Goal: Task Accomplishment & Management: Use online tool/utility

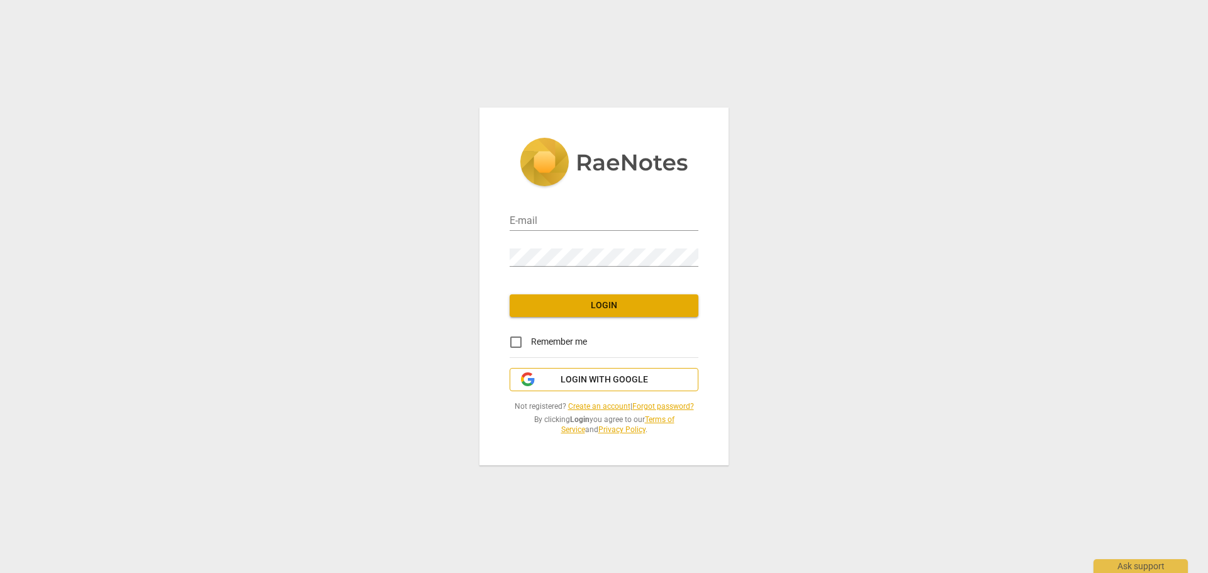
click at [614, 382] on span "Login with Google" at bounding box center [604, 380] width 87 height 13
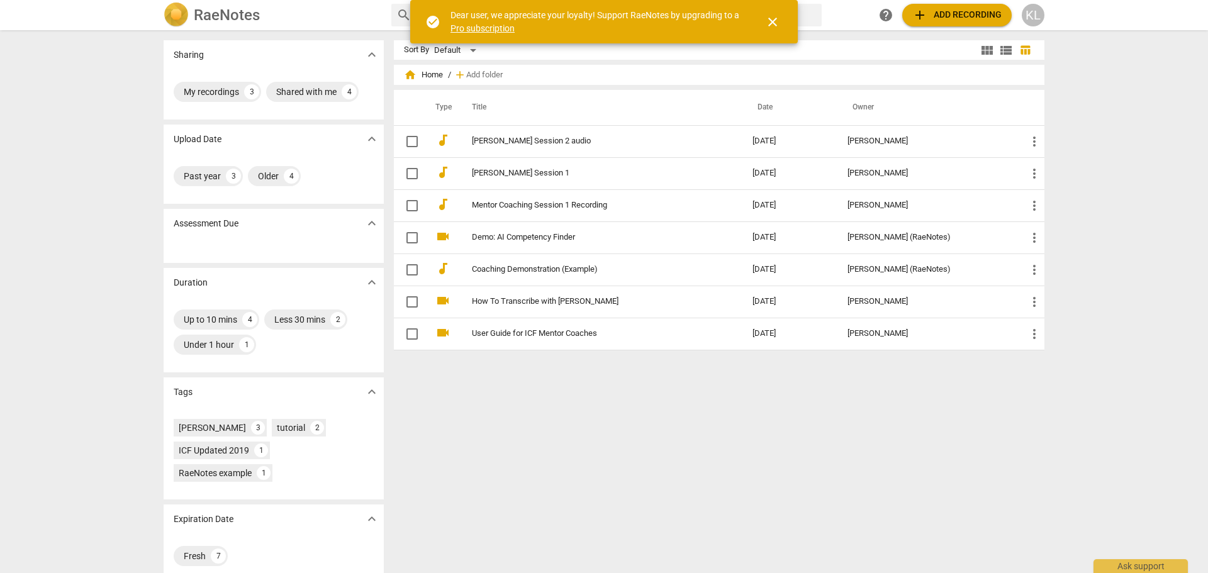
click at [968, 23] on button "add Add recording" at bounding box center [957, 15] width 110 height 23
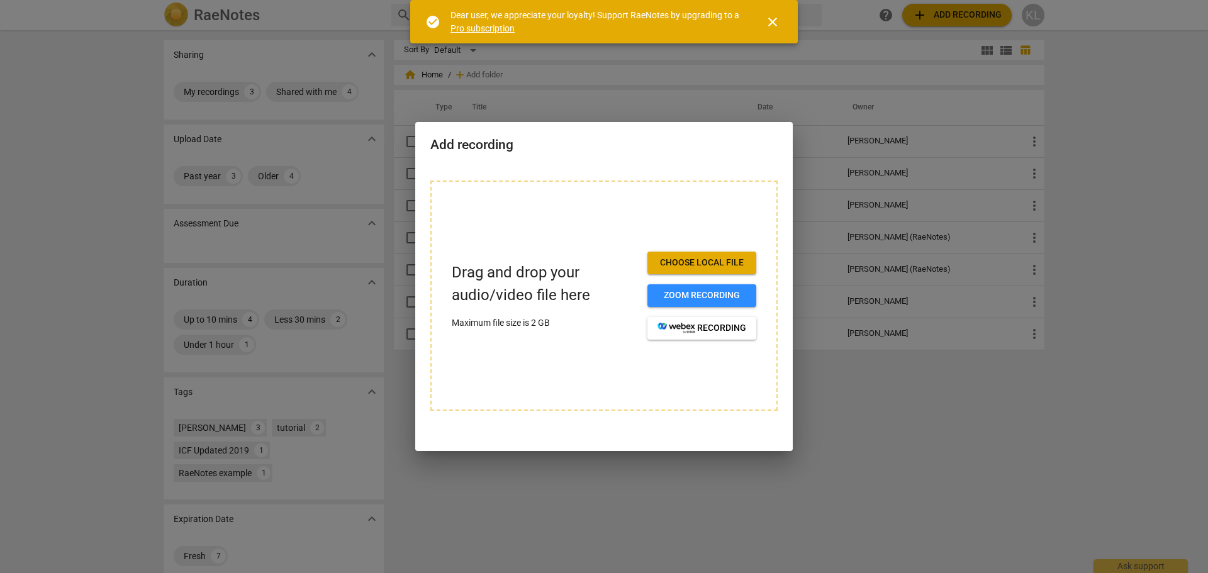
click at [728, 262] on span "Choose local file" at bounding box center [702, 263] width 89 height 13
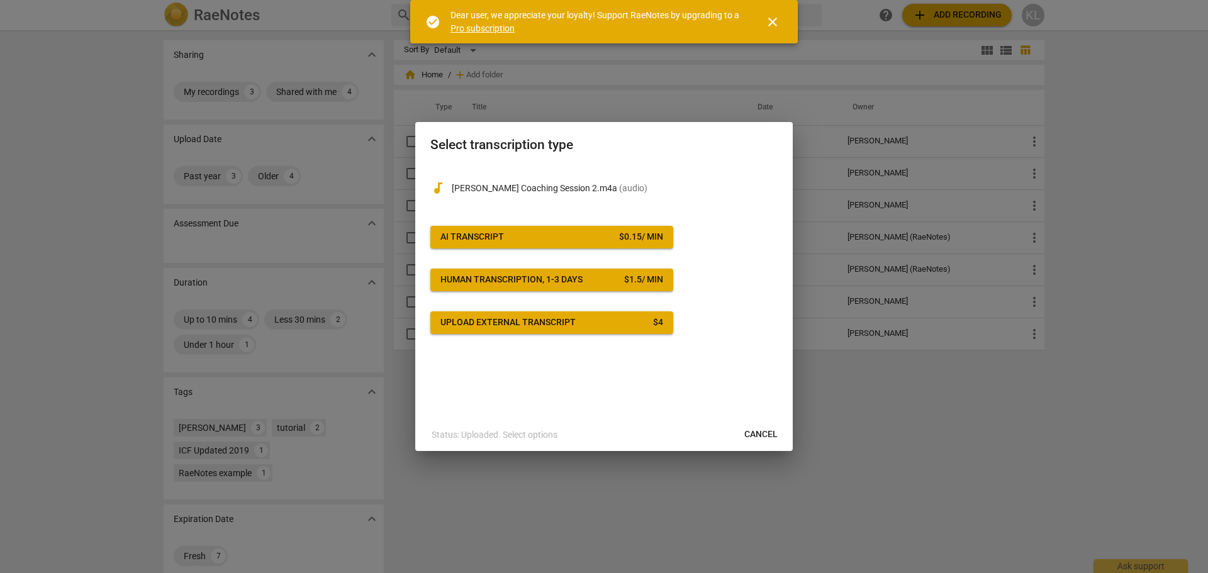
click at [554, 241] on span "AI Transcript $ 0.15 / min" at bounding box center [552, 237] width 223 height 13
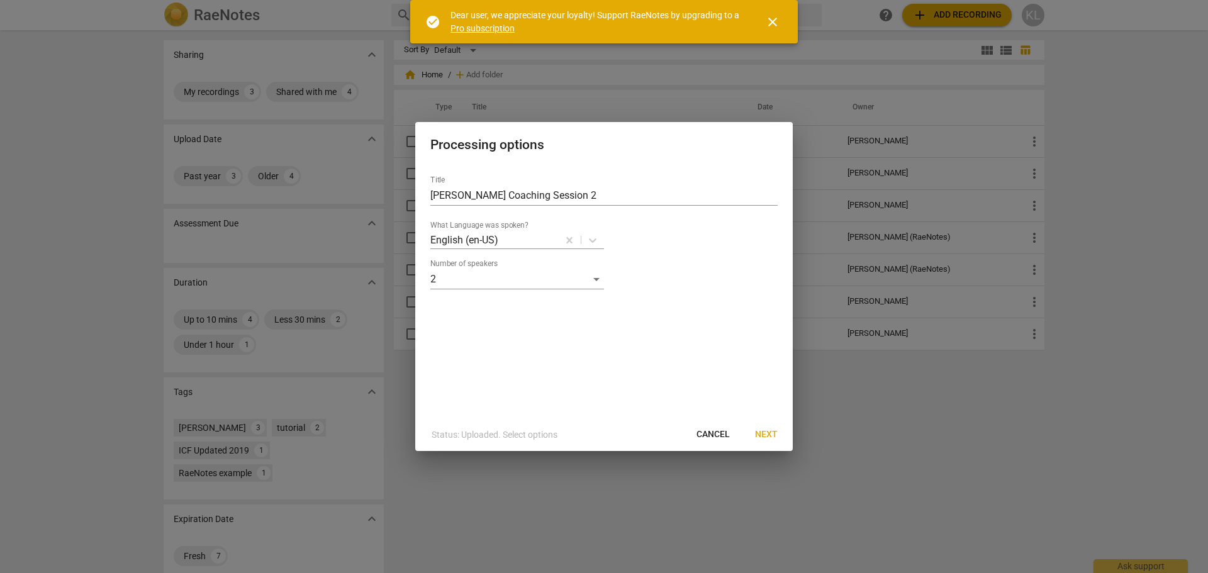
click at [775, 436] on span "Next" at bounding box center [766, 435] width 23 height 13
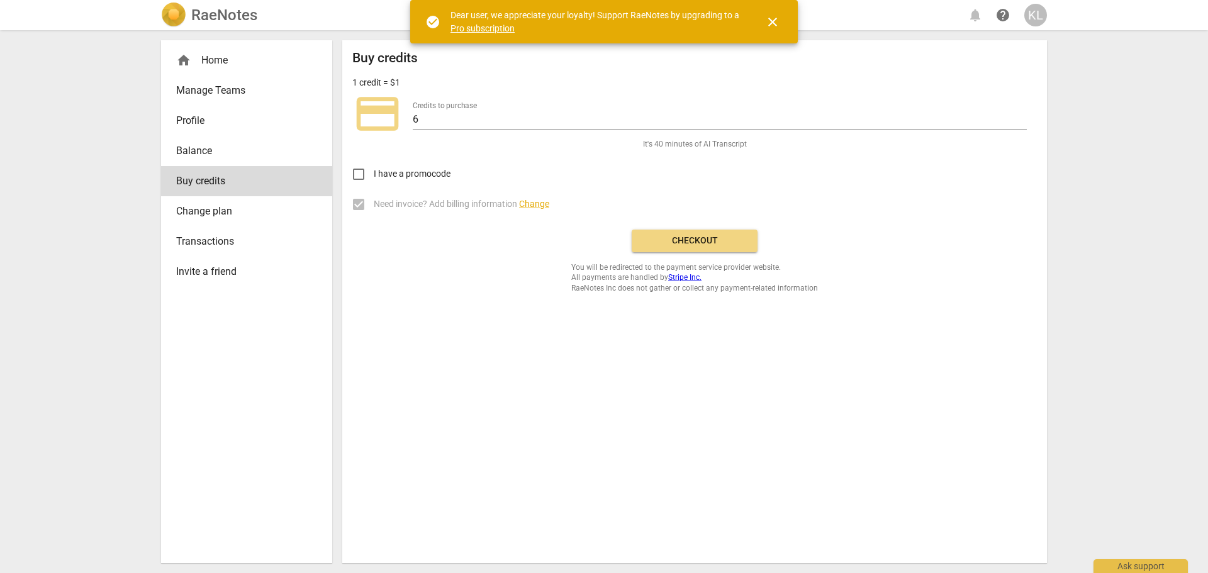
click at [779, 28] on span "close" at bounding box center [772, 21] width 15 height 15
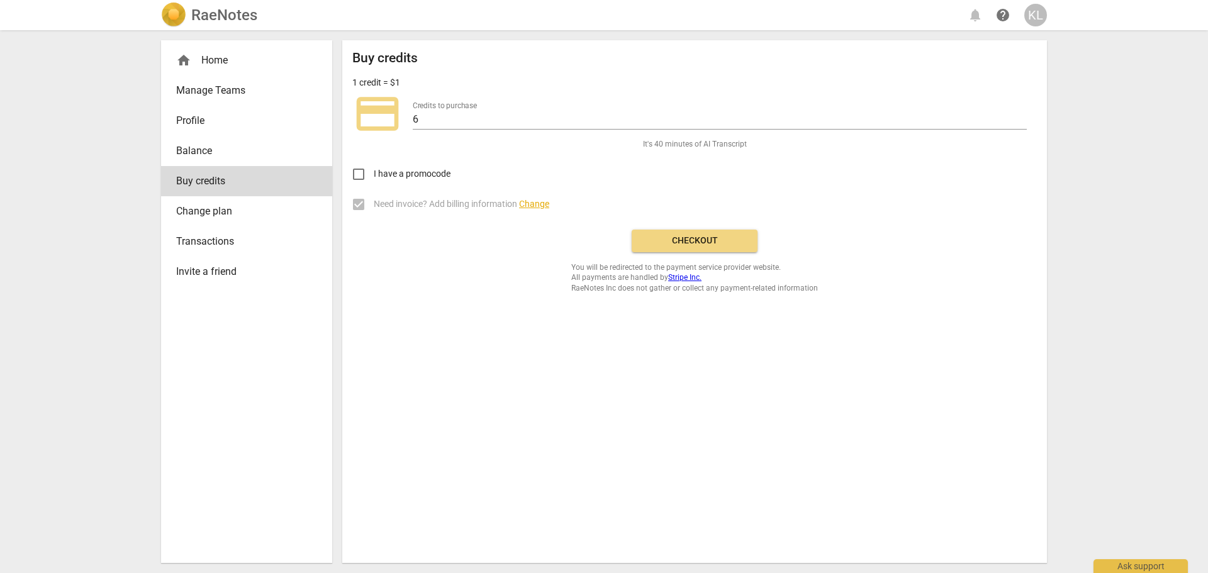
click at [709, 245] on span "Checkout" at bounding box center [695, 241] width 106 height 13
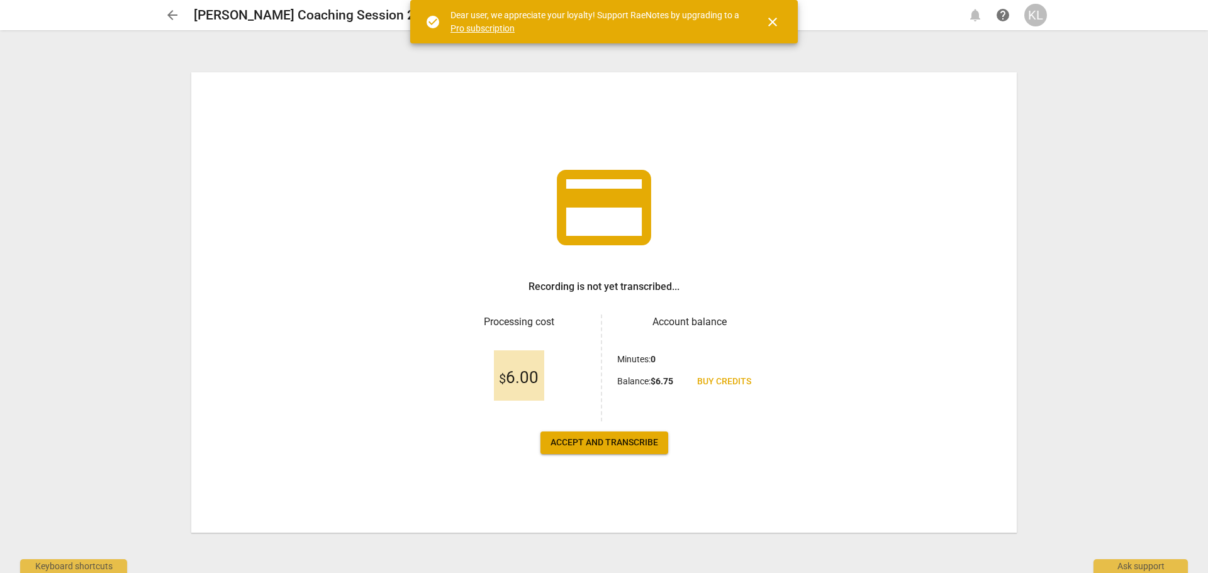
click at [617, 446] on span "Accept and transcribe" at bounding box center [605, 443] width 108 height 13
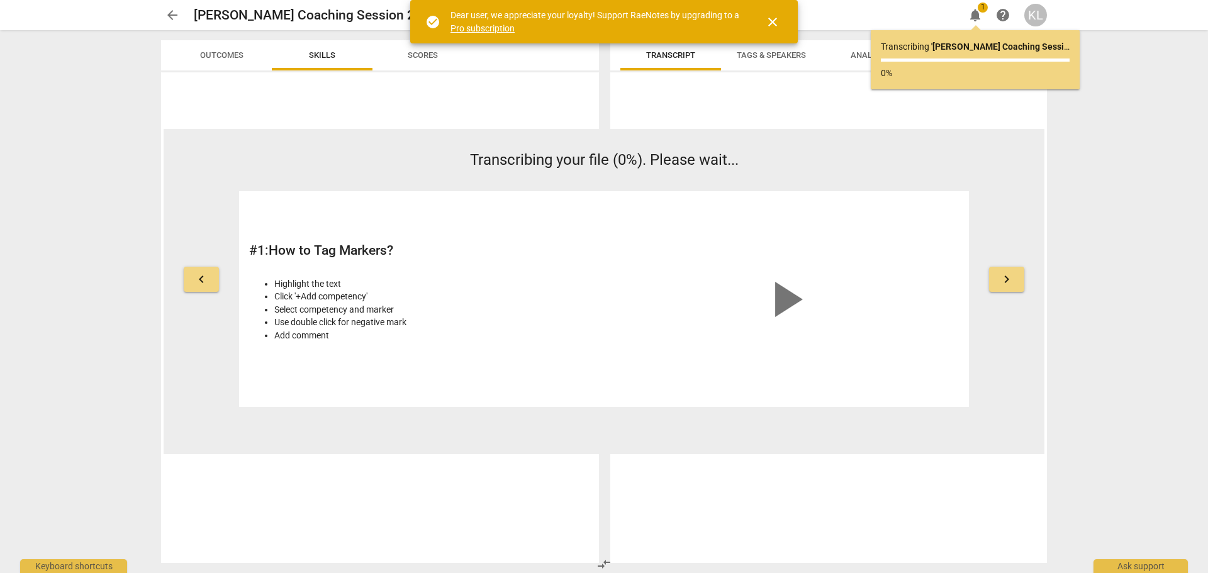
click at [773, 17] on span "close" at bounding box center [772, 21] width 15 height 15
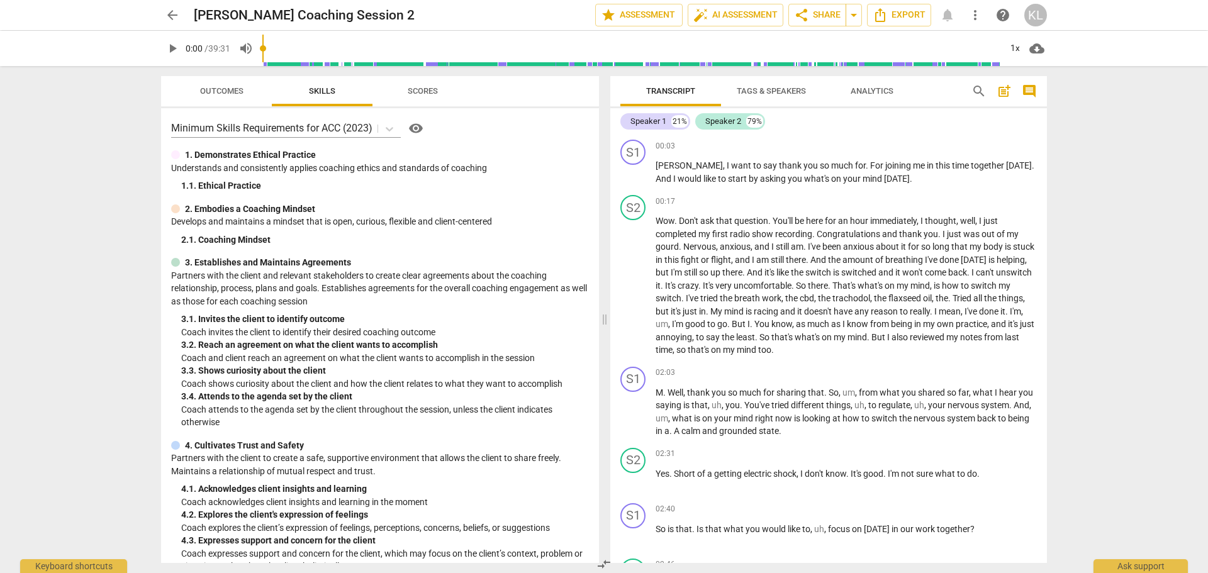
click at [422, 95] on span "Scores" at bounding box center [423, 90] width 30 height 9
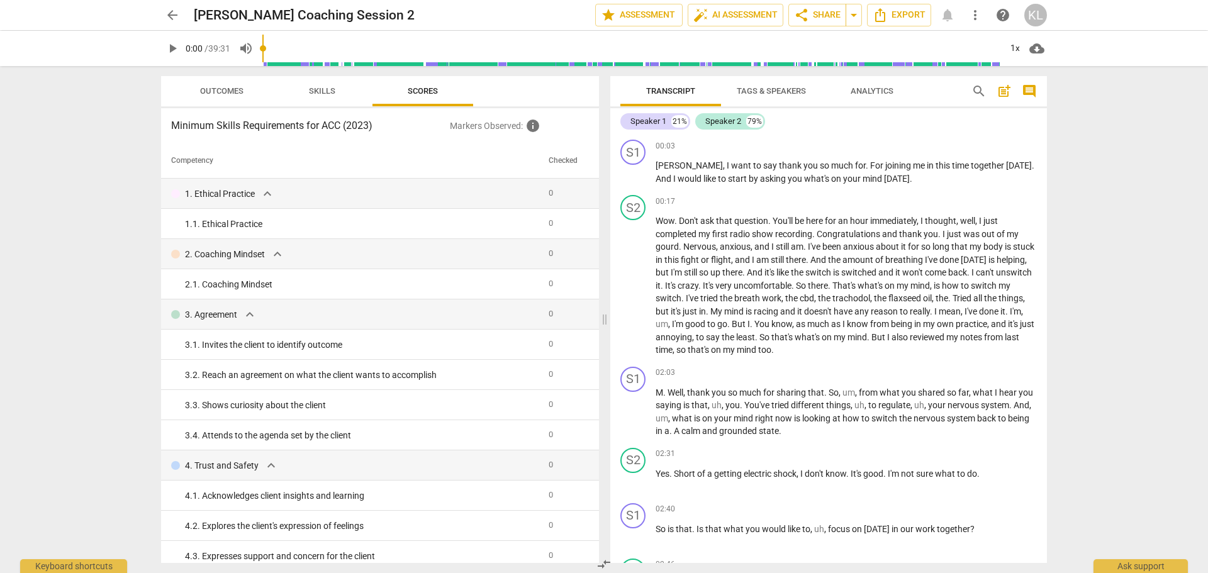
click at [344, 93] on span "Skills" at bounding box center [322, 91] width 57 height 17
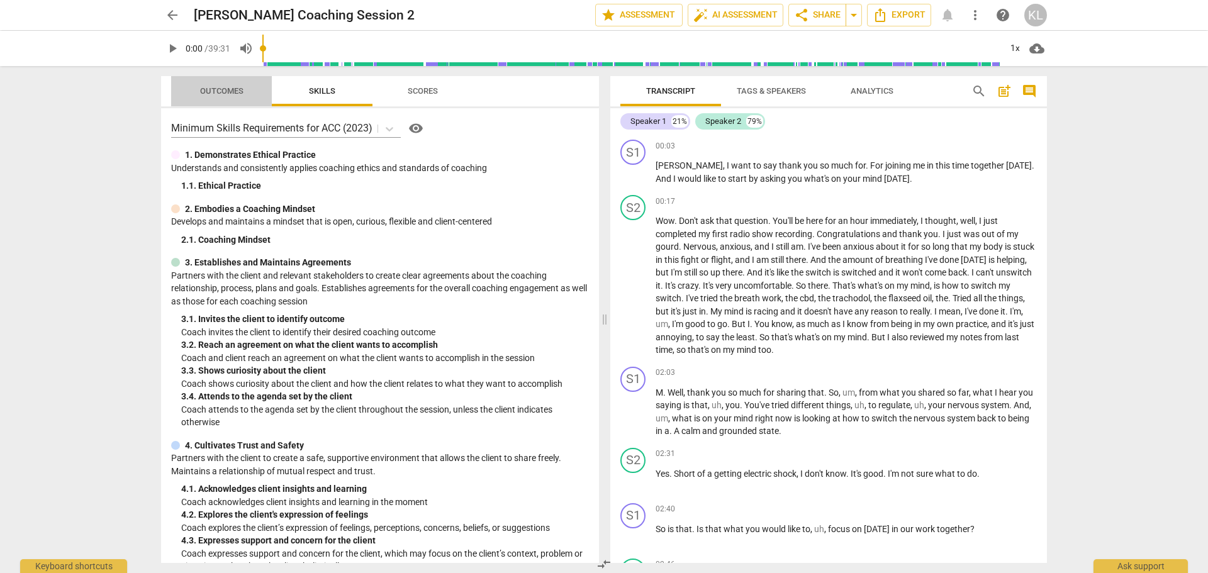
click at [242, 93] on span "Outcomes" at bounding box center [221, 90] width 43 height 9
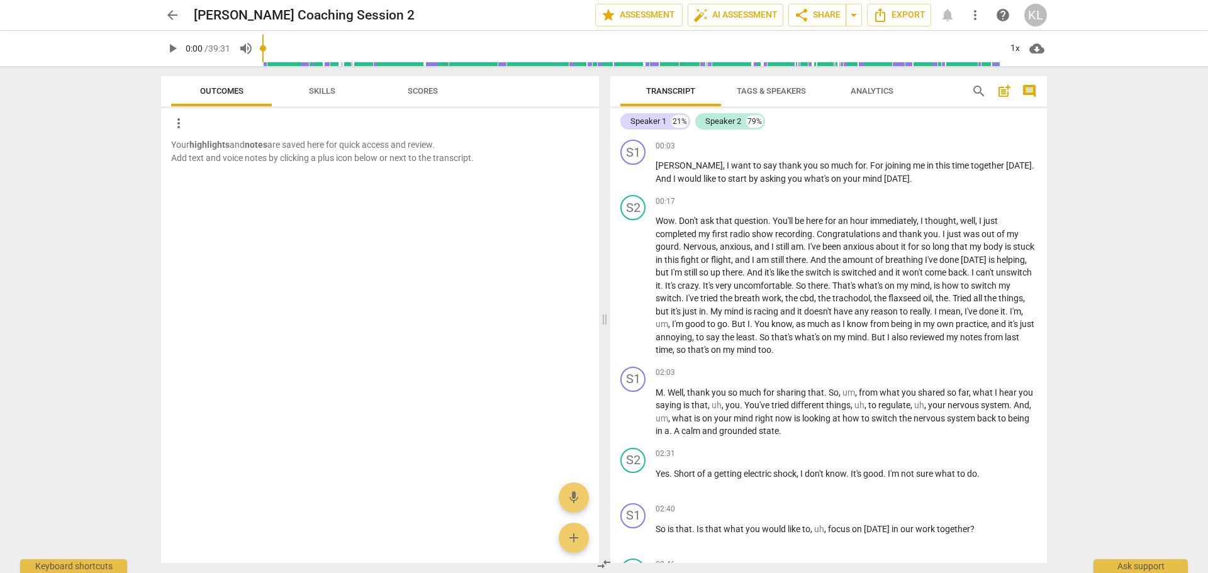
click at [323, 89] on span "Skills" at bounding box center [322, 90] width 26 height 9
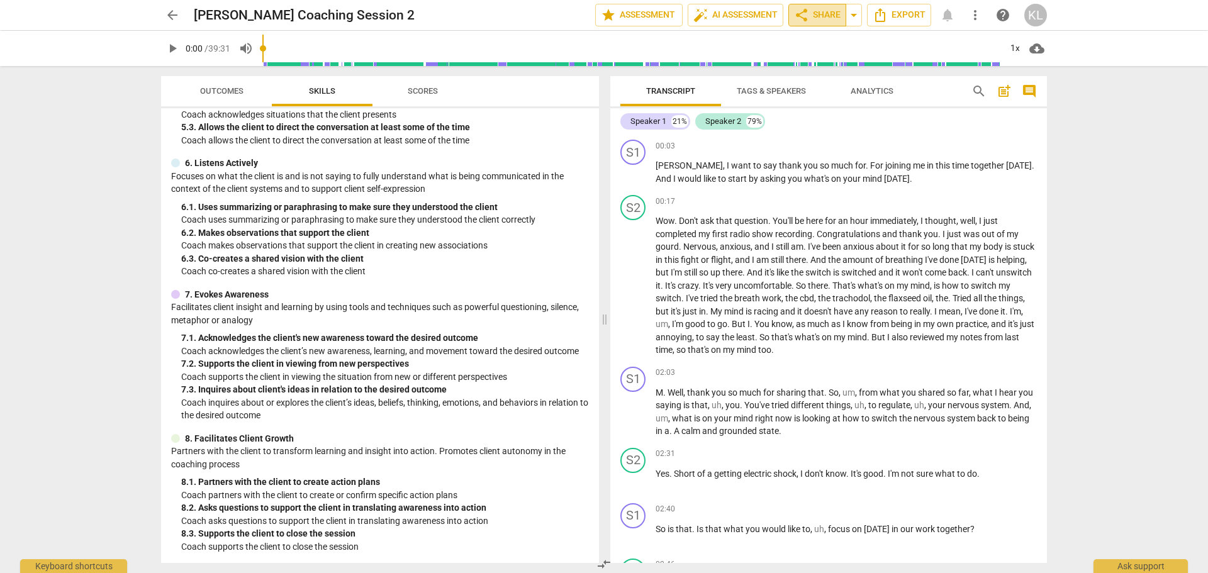
click at [829, 10] on span "share Share" at bounding box center [817, 15] width 47 height 15
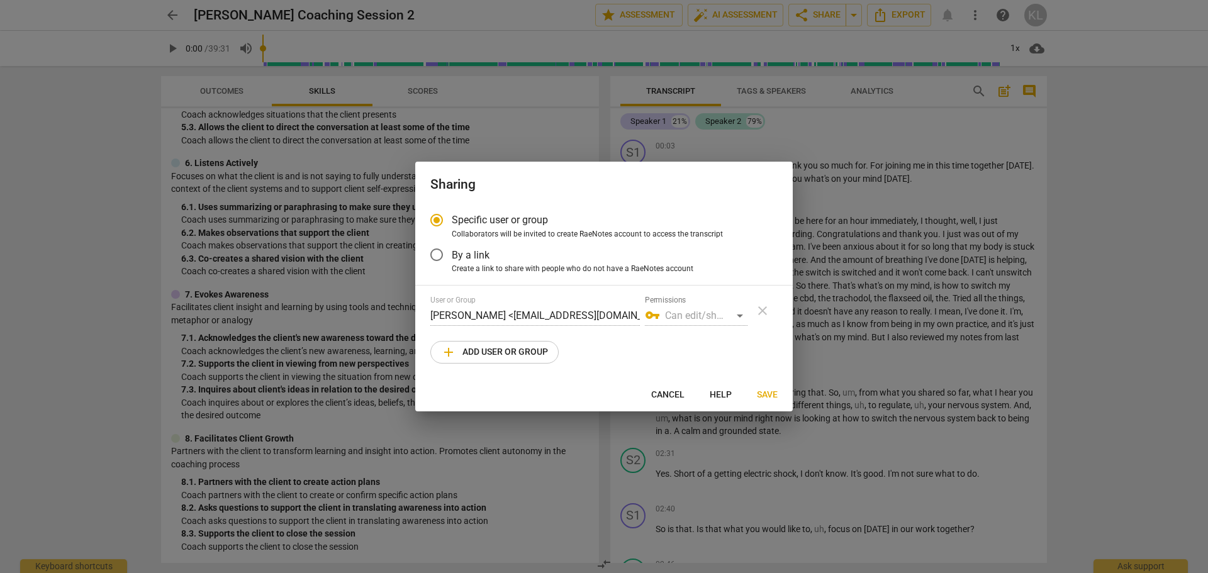
click at [519, 349] on span "add Add user or group" at bounding box center [494, 352] width 107 height 15
radio input "false"
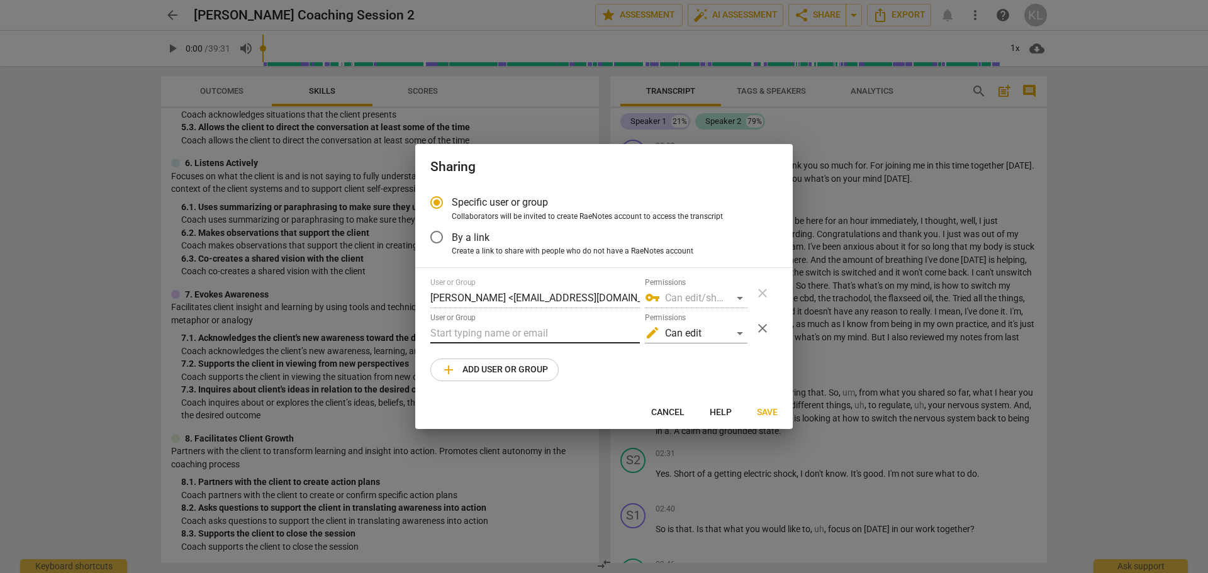
drag, startPoint x: 537, startPoint y: 338, endPoint x: 553, endPoint y: 338, distance: 15.1
click at [537, 338] on input "text" at bounding box center [535, 333] width 210 height 20
type input "s"
type input "c"
click at [737, 339] on div "edit Can edit" at bounding box center [696, 333] width 103 height 20
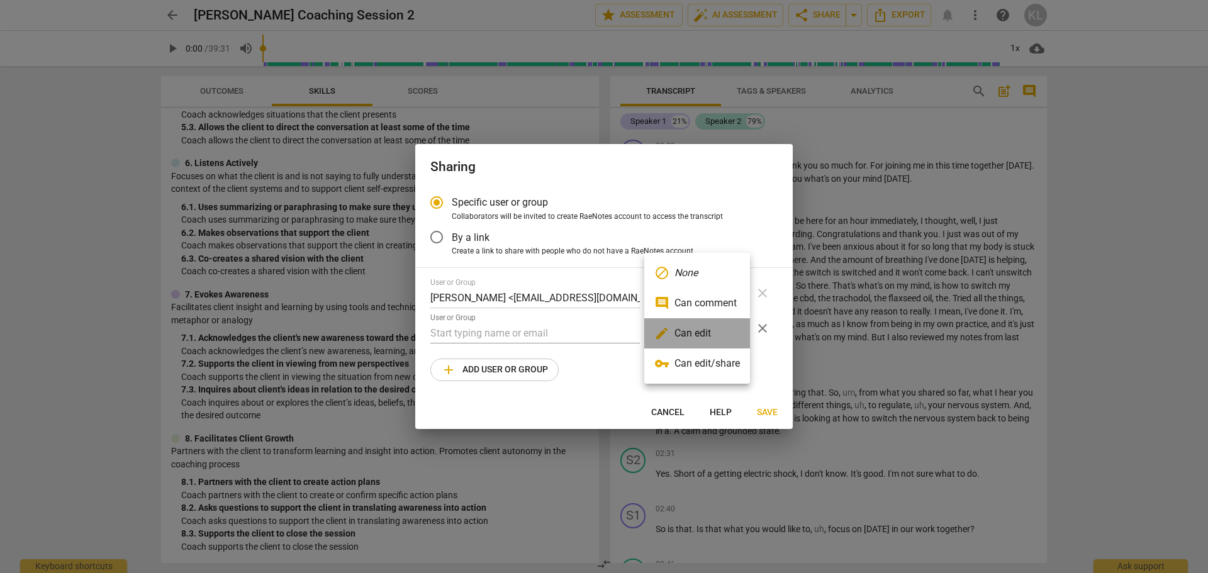
click at [737, 339] on li "edit Can edit" at bounding box center [697, 333] width 106 height 30
radio input "false"
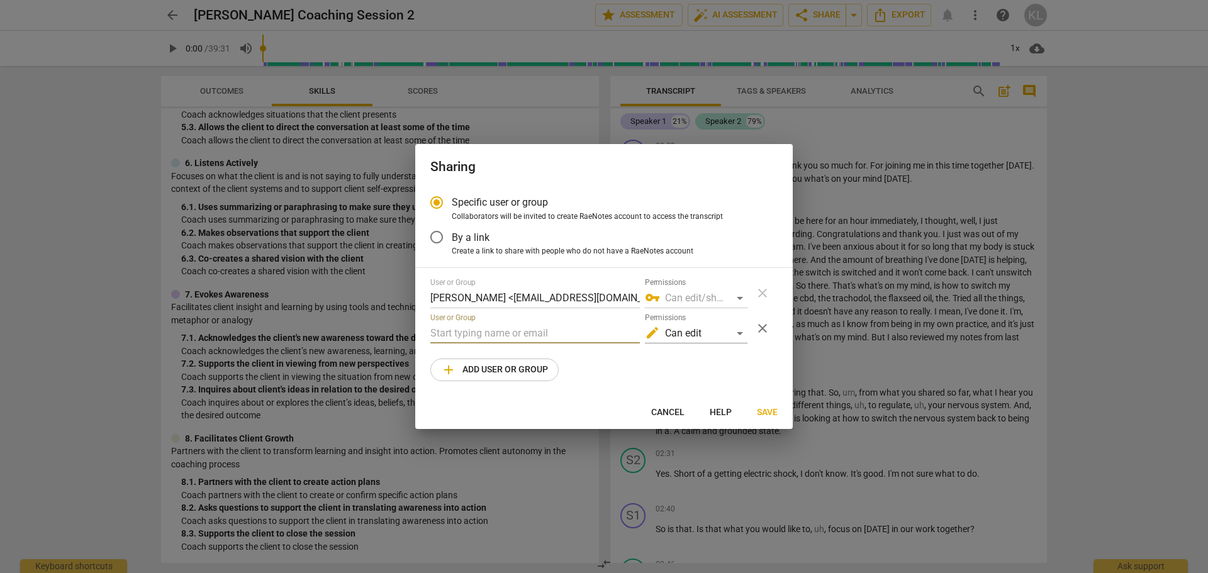
drag, startPoint x: 564, startPoint y: 332, endPoint x: 572, endPoint y: 330, distance: 8.6
click at [564, 332] on input "text" at bounding box center [535, 333] width 210 height 20
click at [460, 337] on input "text" at bounding box center [535, 333] width 210 height 20
paste input "scott@centerfortransformationalcoaching.com"
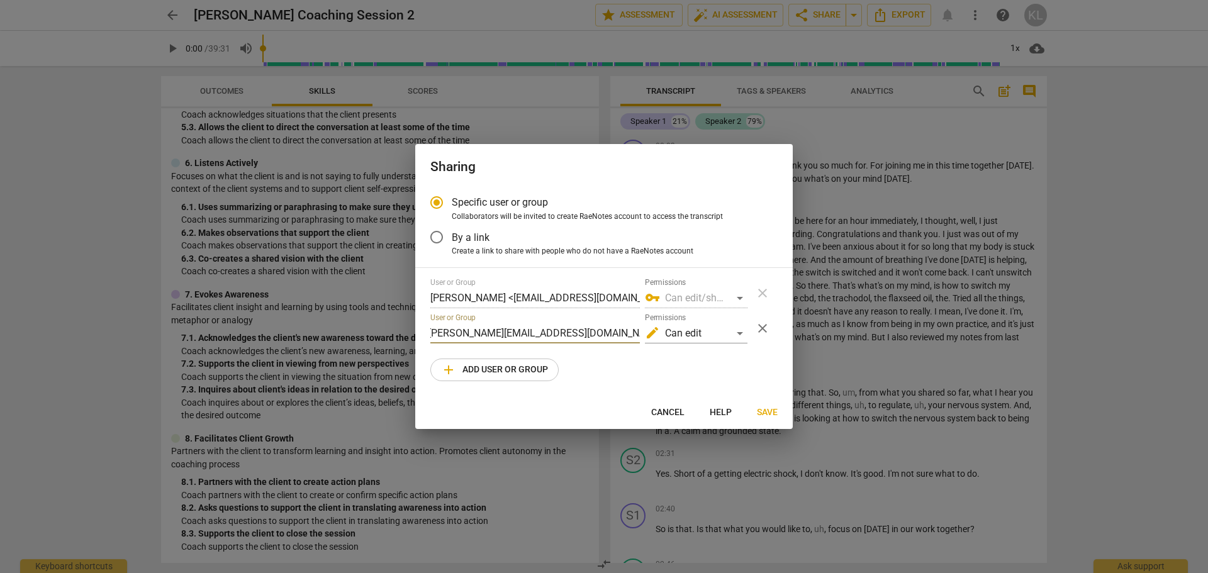
type input "scott@centerfortransformationalcoaching.com"
click at [770, 412] on span "Save" at bounding box center [767, 413] width 21 height 13
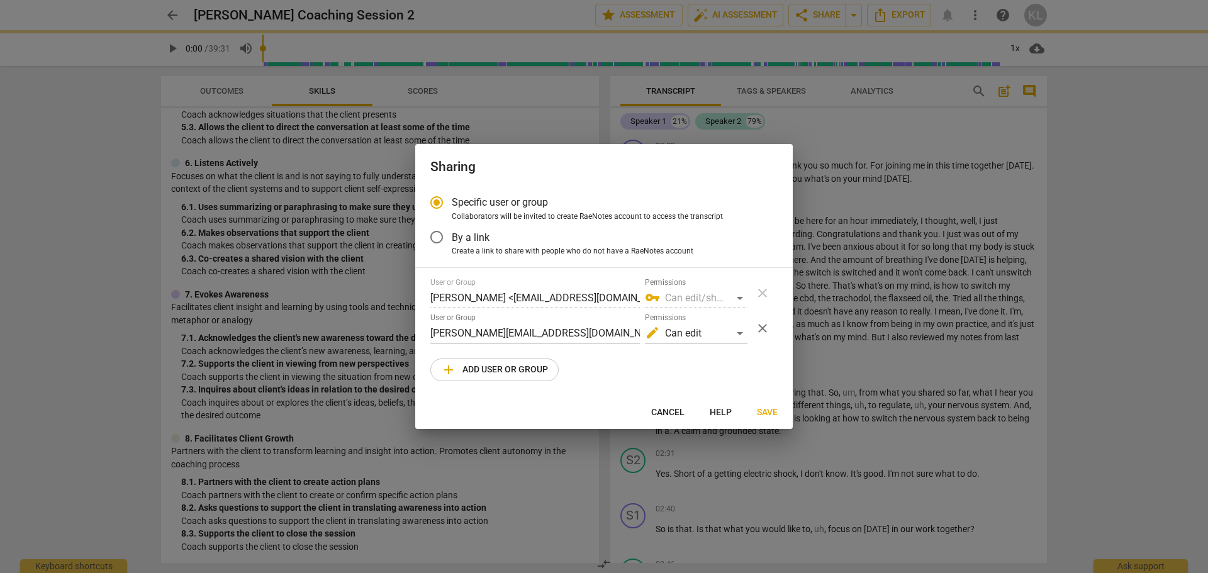
radio input "false"
